Goal: Information Seeking & Learning: Learn about a topic

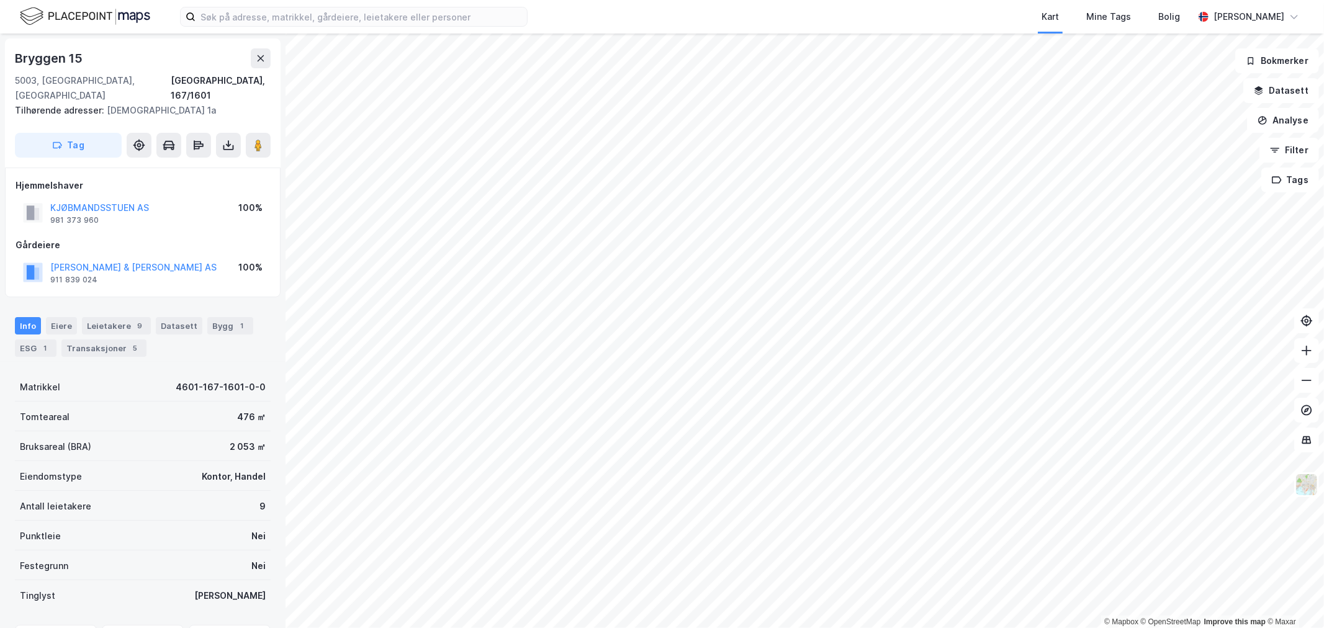
click at [25, 12] on img at bounding box center [85, 17] width 130 height 22
